Goal: Information Seeking & Learning: Find specific page/section

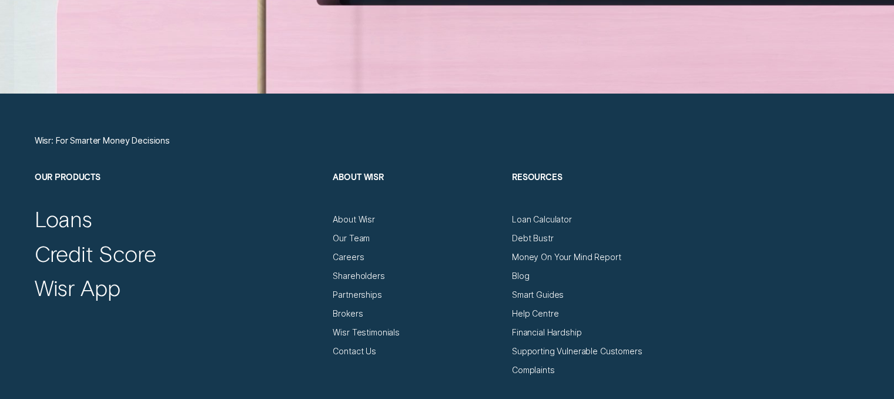
drag, startPoint x: 350, startPoint y: 275, endPoint x: 279, endPoint y: 284, distance: 71.8
click at [279, 284] on div "Wisr App" at bounding box center [179, 284] width 288 height 35
click at [340, 273] on div "Shareholders" at bounding box center [359, 276] width 52 height 11
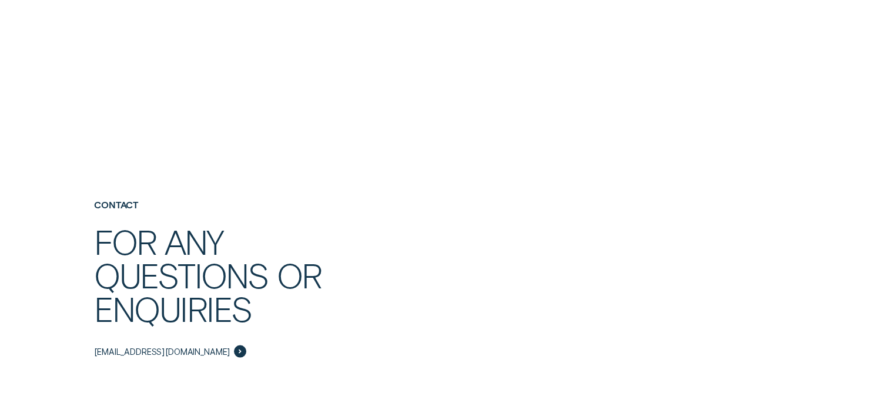
scroll to position [2176, 0]
click at [130, 346] on span "investor@wisr.com.au" at bounding box center [162, 350] width 136 height 11
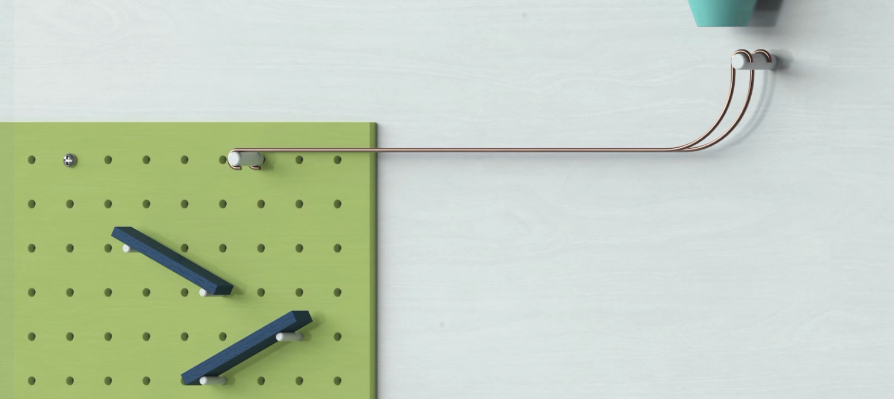
scroll to position [3881, 0]
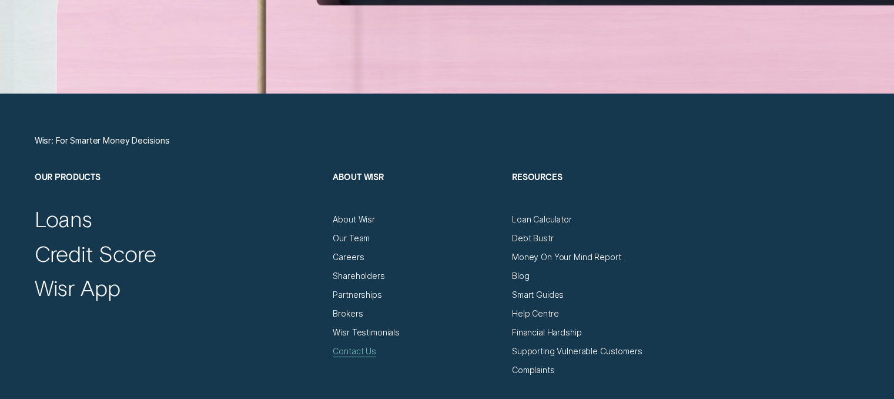
click at [351, 353] on div "Contact Us" at bounding box center [355, 351] width 44 height 11
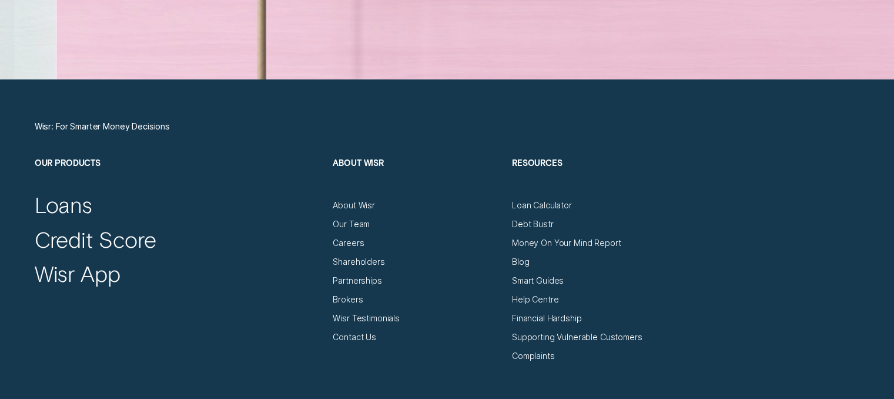
scroll to position [3940, 0]
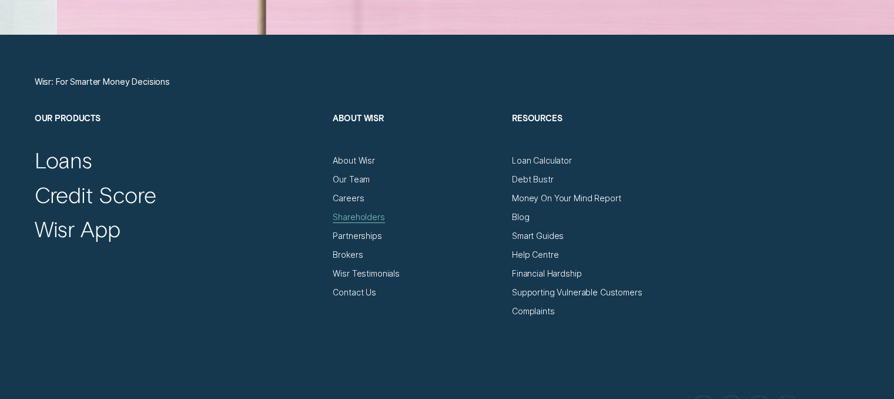
click at [340, 216] on div "Shareholders" at bounding box center [359, 217] width 52 height 11
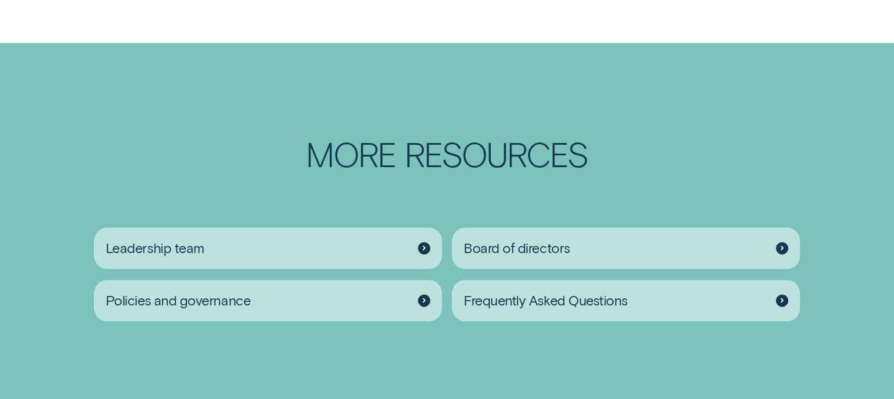
scroll to position [1529, 0]
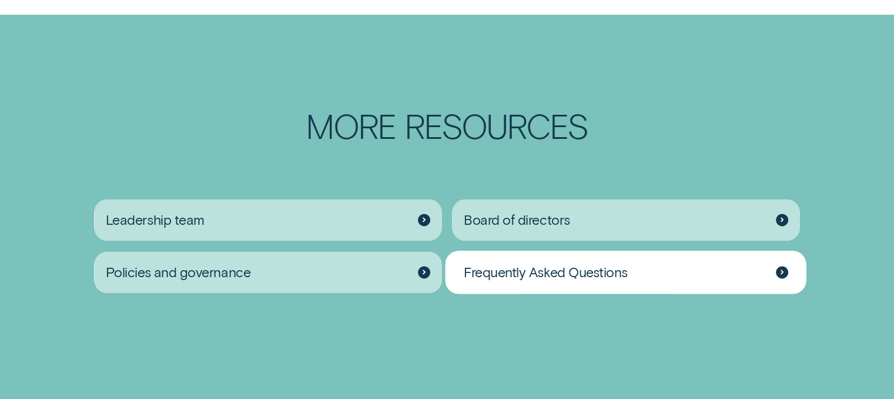
drag, startPoint x: 605, startPoint y: 265, endPoint x: 783, endPoint y: 269, distance: 177.6
click at [783, 269] on div at bounding box center [782, 272] width 12 height 12
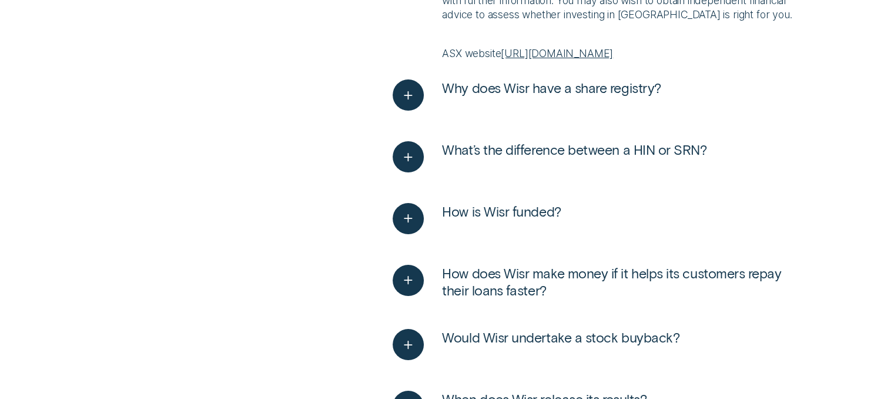
scroll to position [235, 0]
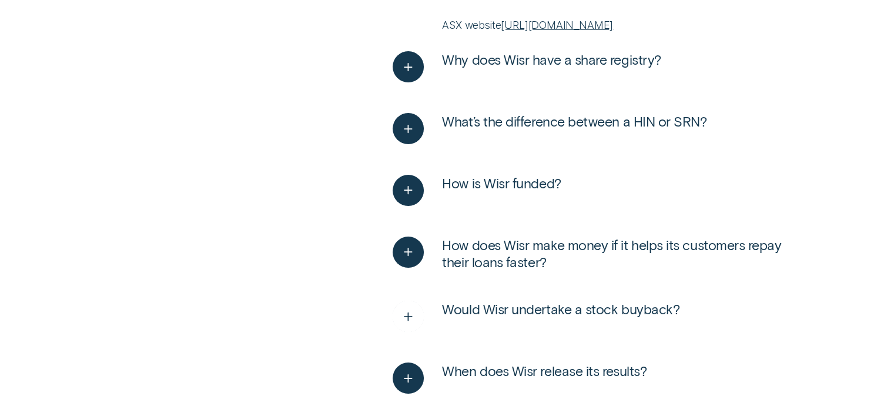
click at [413, 325] on icon "See more" at bounding box center [408, 316] width 16 height 18
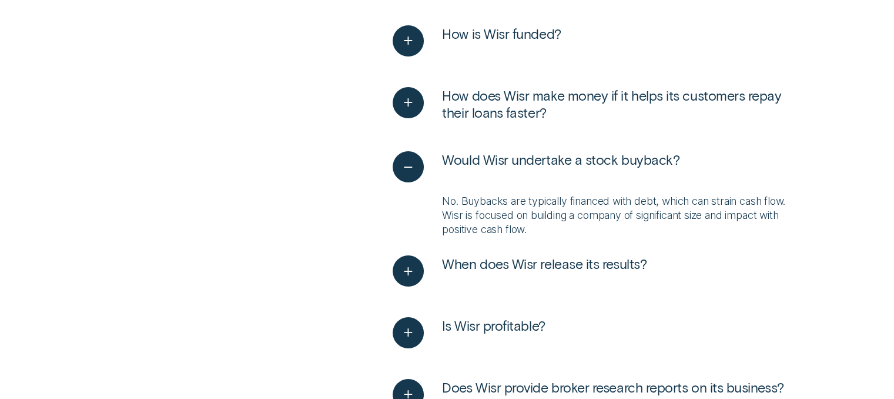
scroll to position [412, 0]
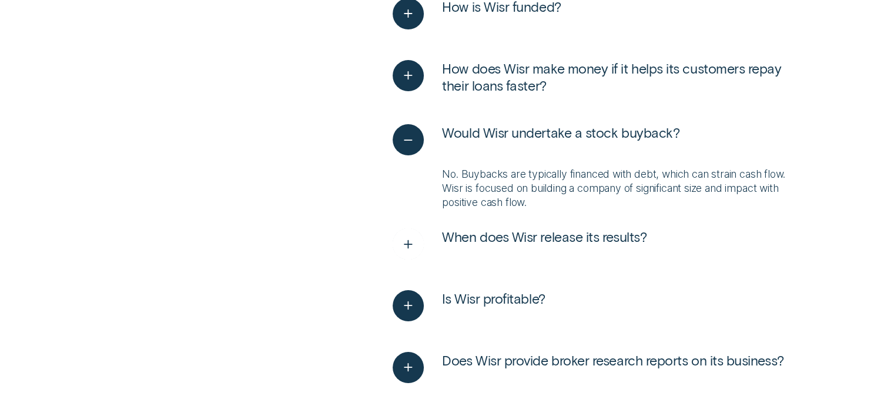
click at [410, 252] on icon "See more" at bounding box center [408, 244] width 16 height 18
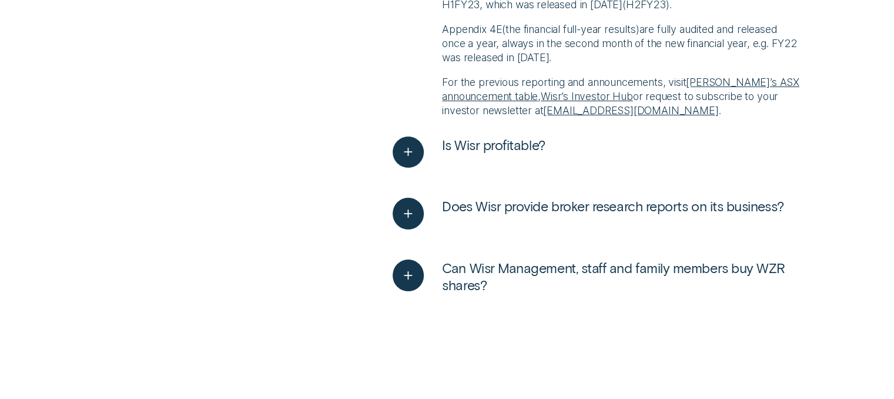
scroll to position [941, 0]
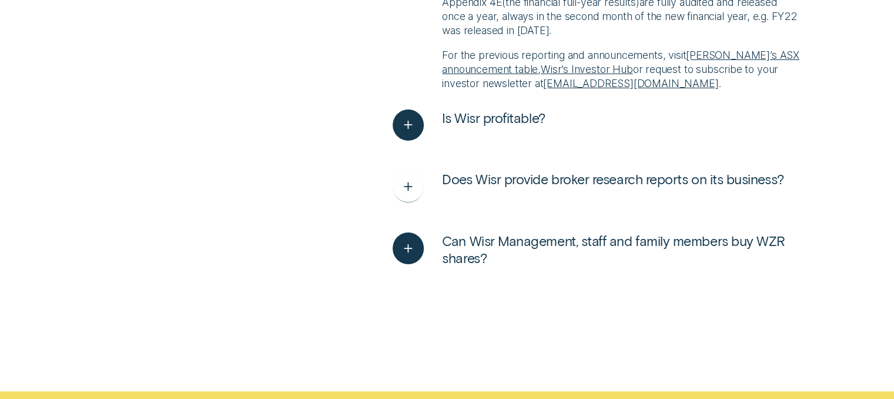
click at [402, 196] on icon "See more" at bounding box center [408, 187] width 16 height 18
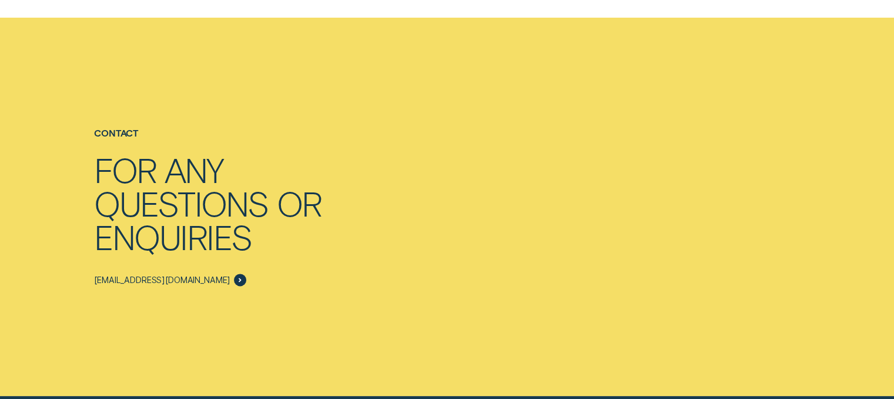
scroll to position [1529, 0]
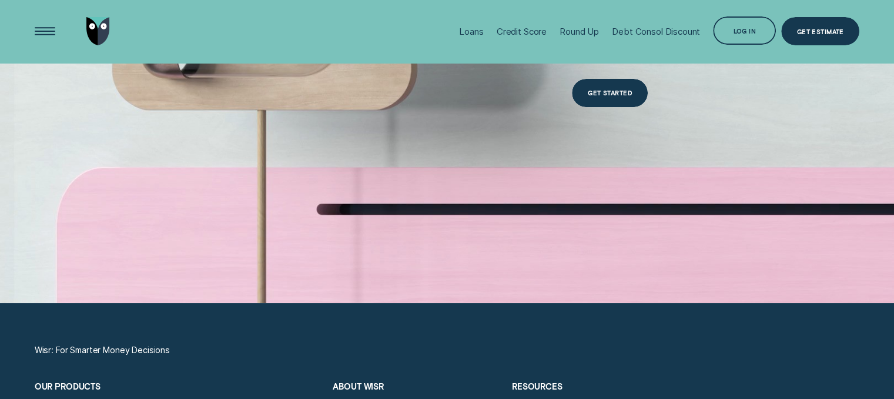
scroll to position [3646, 0]
